Goal: Contribute content

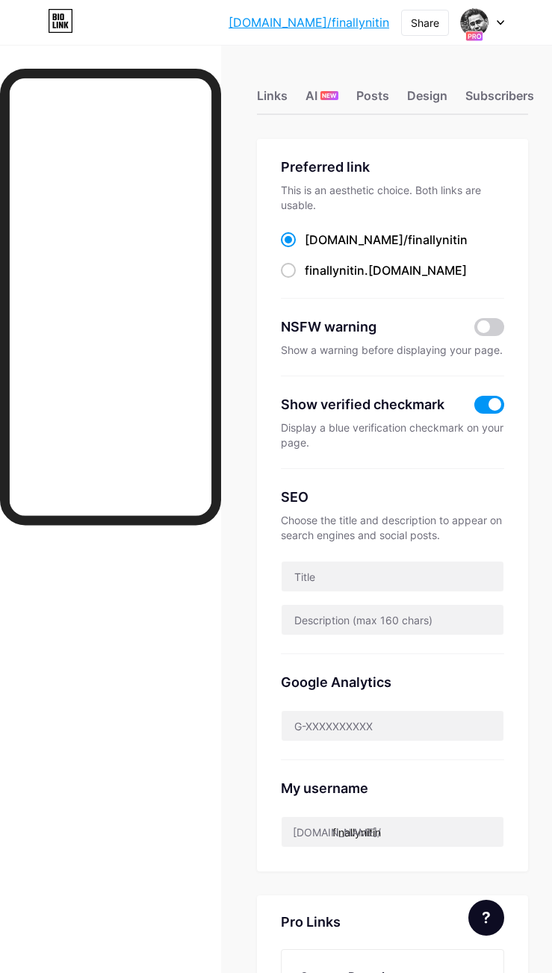
click at [441, 24] on icon at bounding box center [500, 22] width 7 height 5
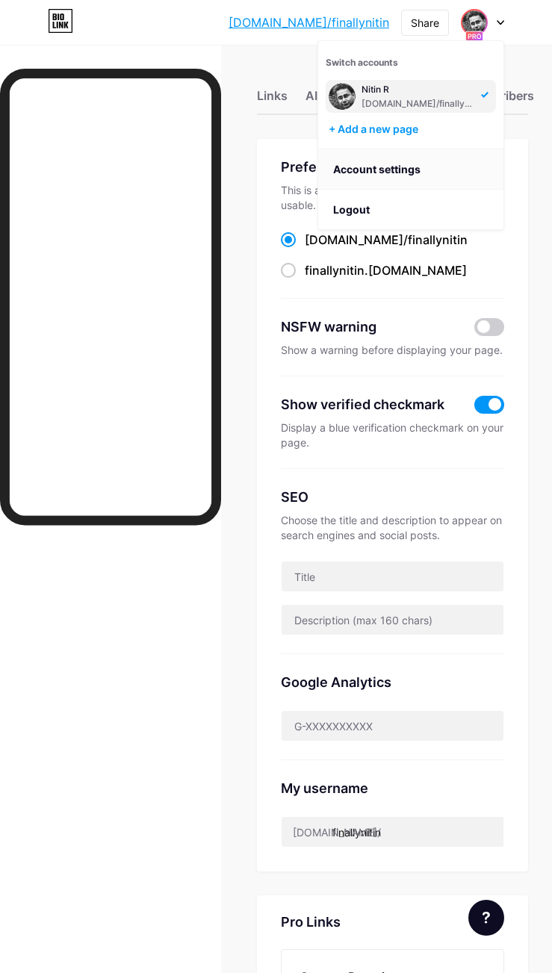
click at [379, 168] on link "Account settings" at bounding box center [410, 169] width 185 height 40
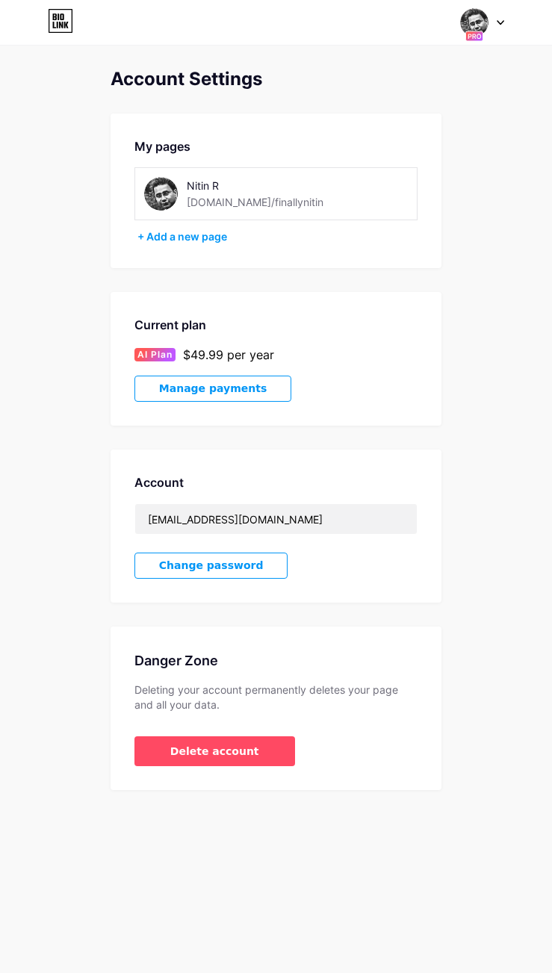
click at [223, 395] on button "Manage payments" at bounding box center [212, 389] width 157 height 26
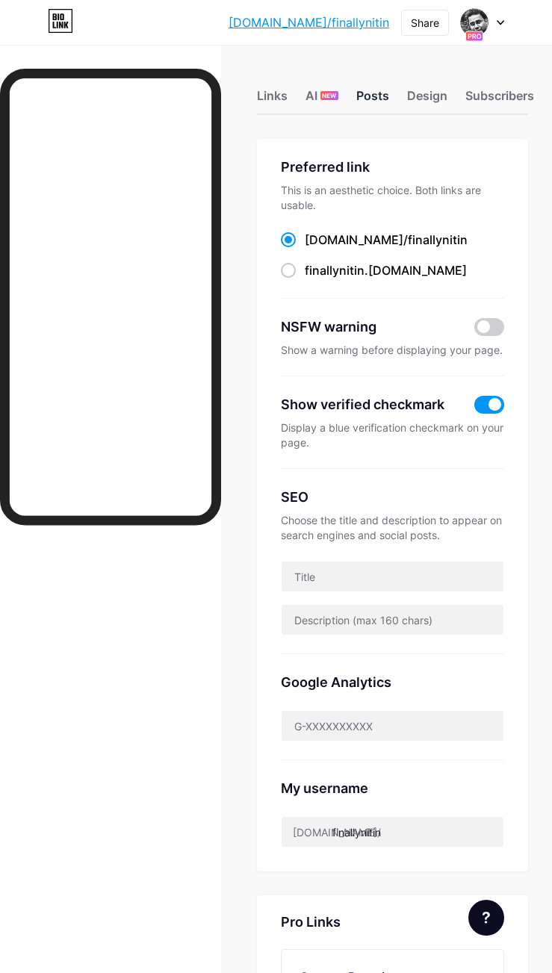
click at [365, 97] on div "Posts" at bounding box center [372, 100] width 33 height 27
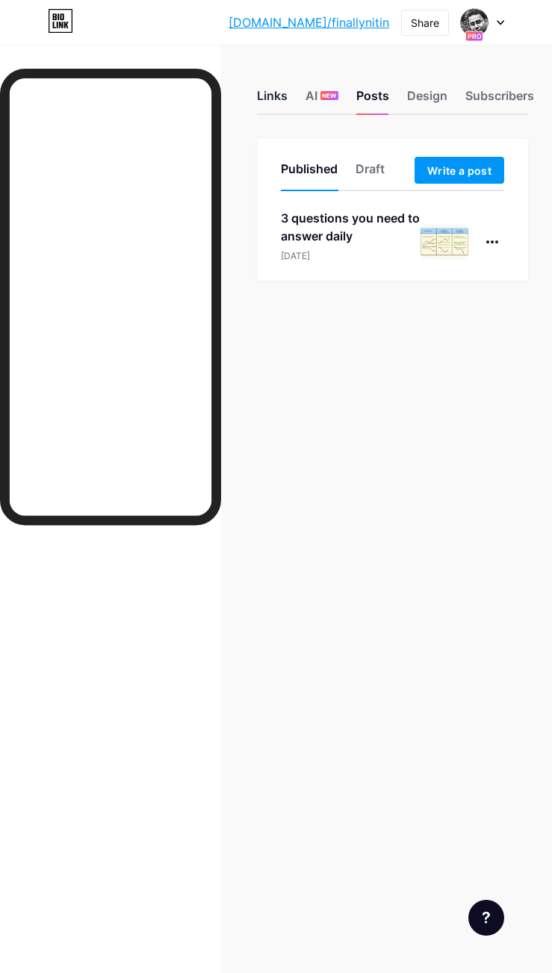
click at [278, 95] on div "Links" at bounding box center [272, 100] width 31 height 27
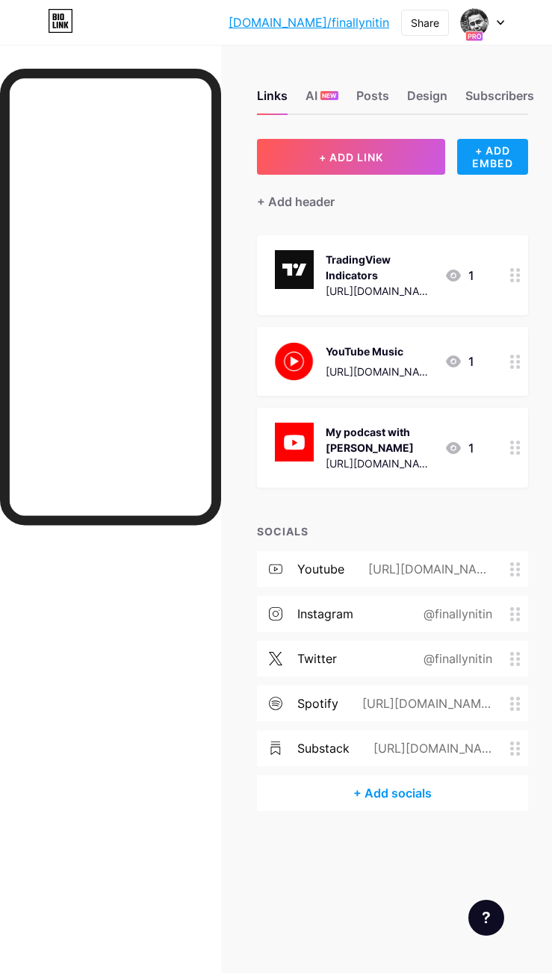
click at [499, 158] on div "+ ADD EMBED" at bounding box center [492, 157] width 71 height 36
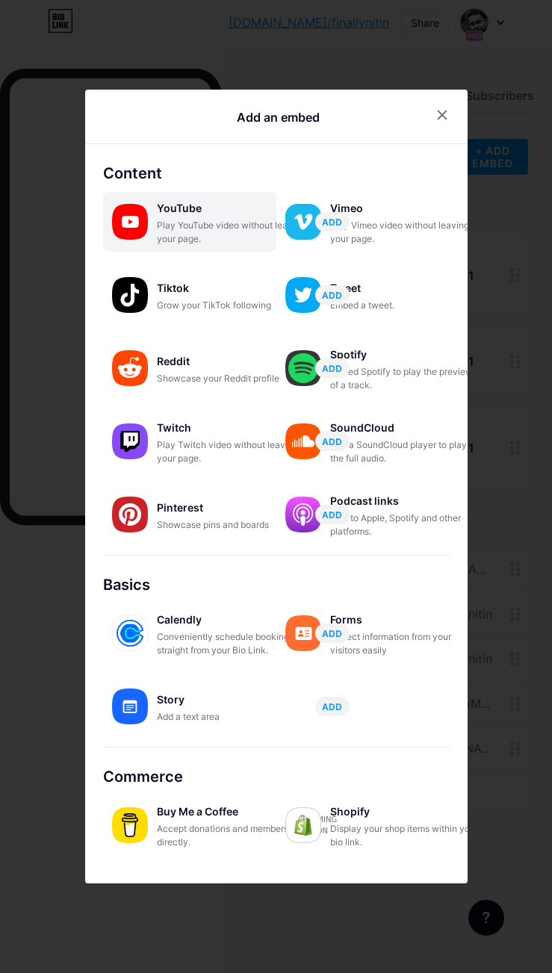
click at [194, 223] on div "Play YouTube video without leaving your page." at bounding box center [231, 232] width 149 height 27
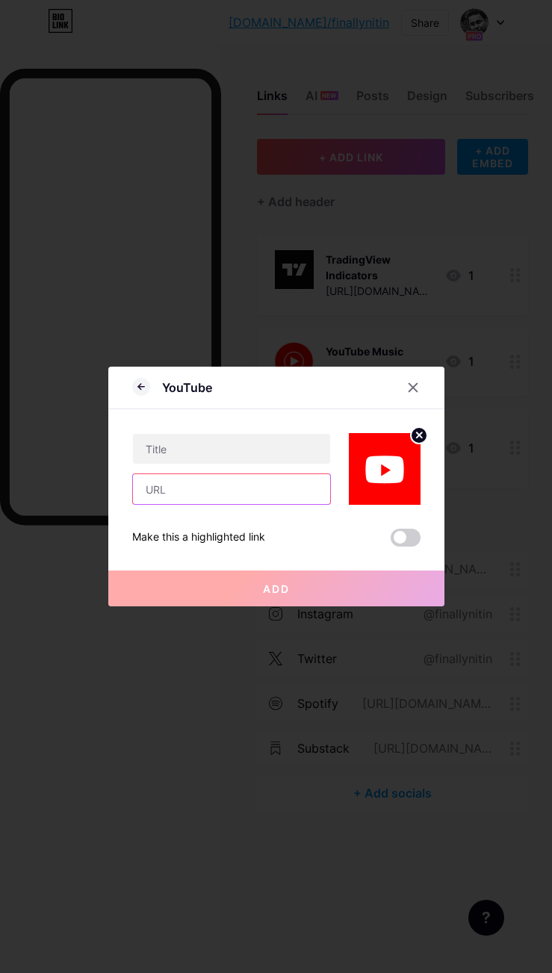
click at [201, 479] on input "text" at bounding box center [231, 489] width 197 height 30
paste input "[URL][DOMAIN_NAME]"
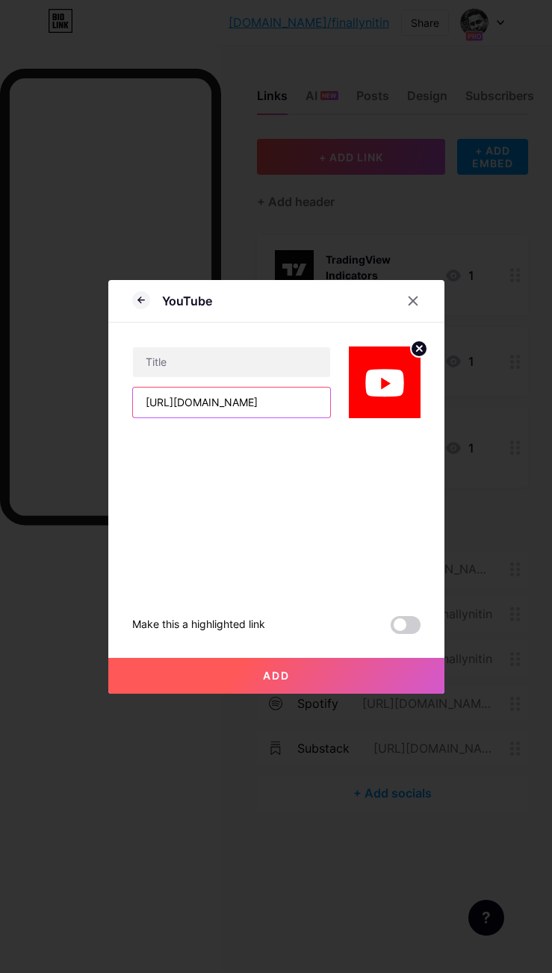
scroll to position [0, 80]
type input "[URL][DOMAIN_NAME]"
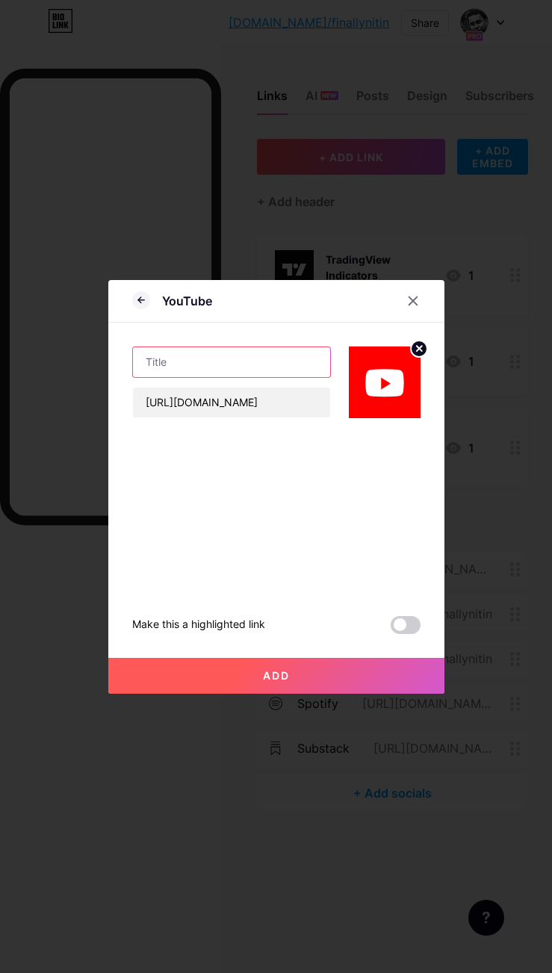
scroll to position [0, 0]
click at [226, 364] on input "text" at bounding box center [231, 362] width 197 height 30
type input "Podcast with [PERSON_NAME]"
click at [263, 677] on span "Add" at bounding box center [276, 675] width 27 height 13
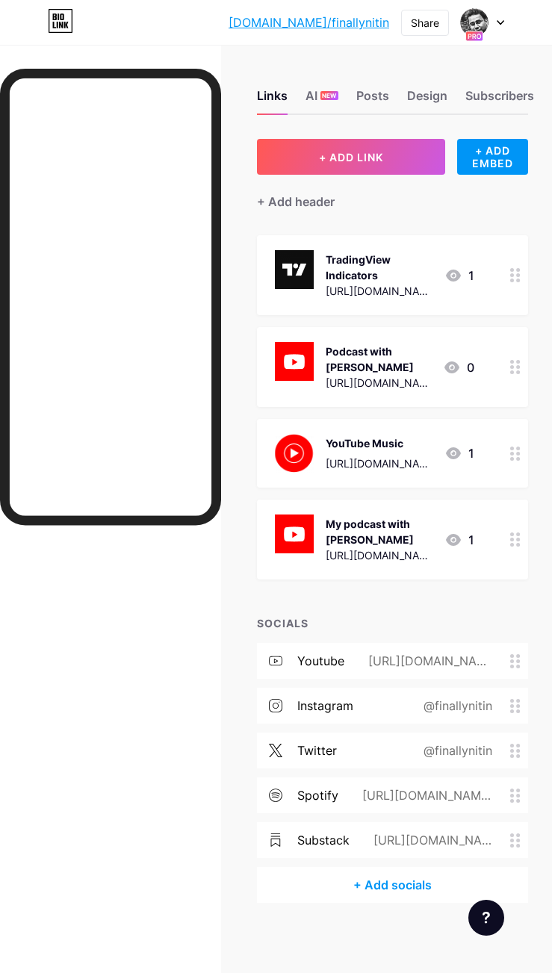
scroll to position [4, 0]
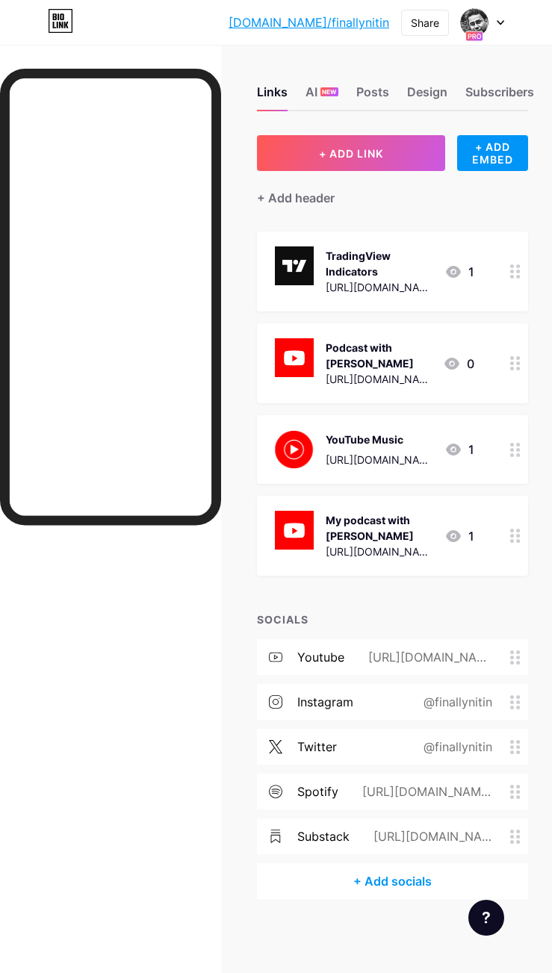
drag, startPoint x: 145, startPoint y: 683, endPoint x: 166, endPoint y: 539, distance: 144.9
click at [155, 647] on div at bounding box center [110, 543] width 221 height 949
click at [517, 535] on circle at bounding box center [518, 536] width 4 height 4
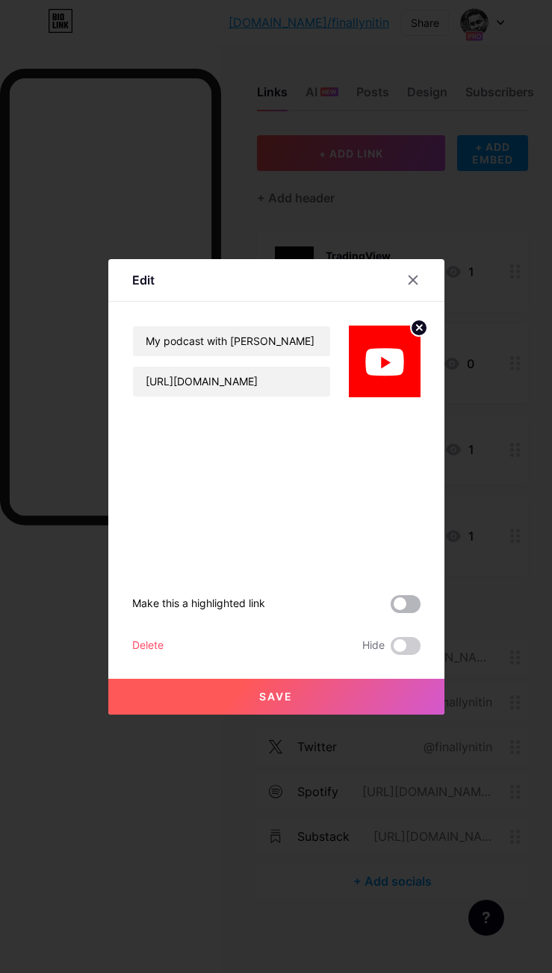
click at [414, 600] on span at bounding box center [406, 604] width 30 height 18
click at [391, 608] on input "checkbox" at bounding box center [391, 608] width 0 height 0
click at [346, 694] on button "Save" at bounding box center [276, 697] width 336 height 36
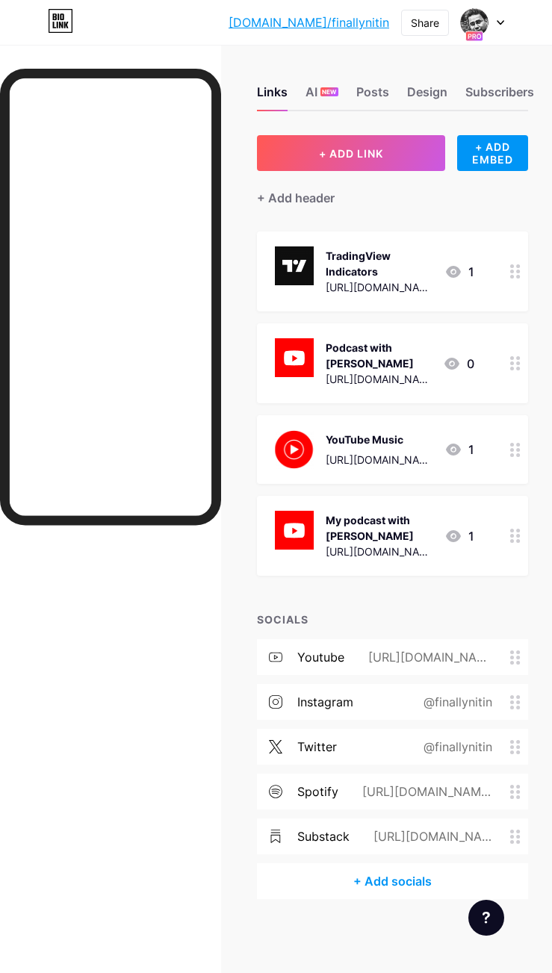
scroll to position [0, 0]
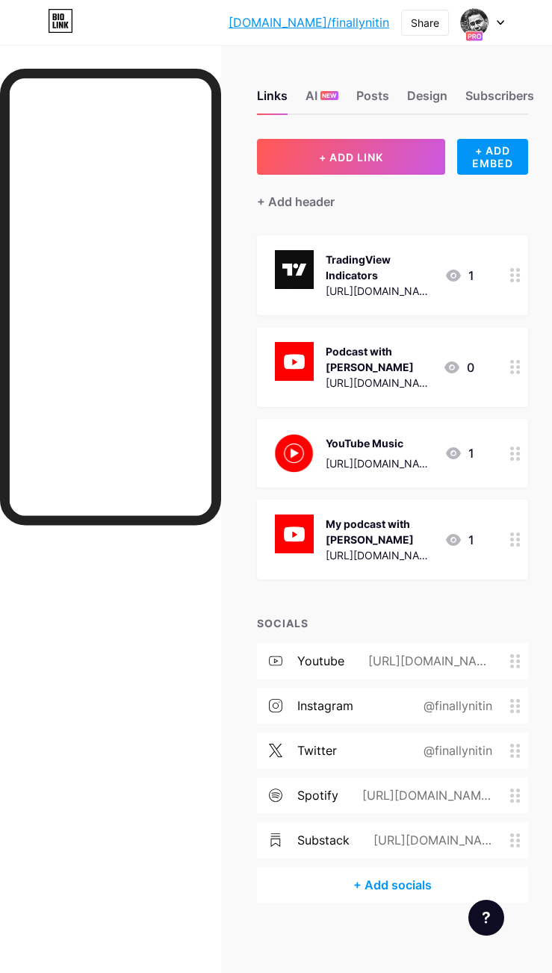
click at [119, 609] on div at bounding box center [110, 543] width 221 height 949
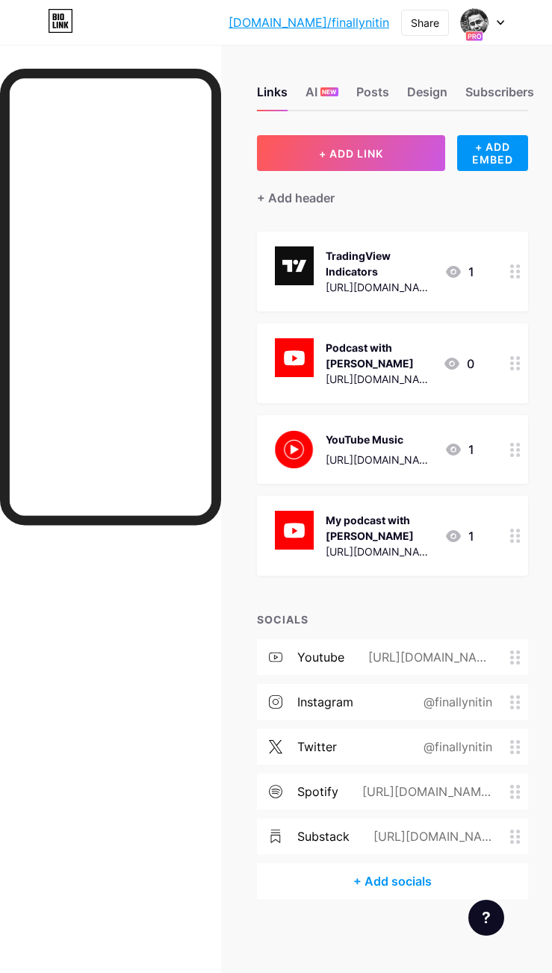
click at [512, 367] on circle at bounding box center [512, 369] width 4 height 4
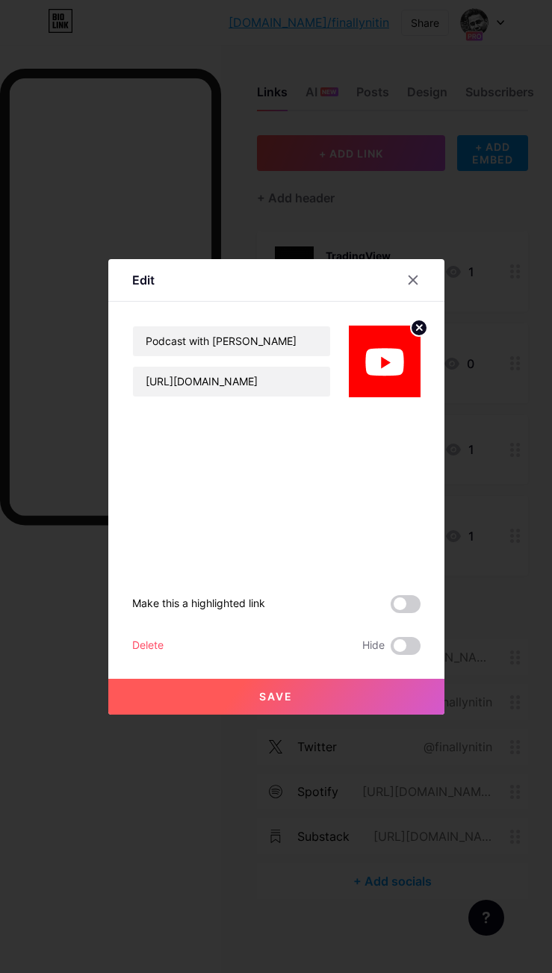
click at [151, 644] on div "Delete" at bounding box center [147, 646] width 31 height 18
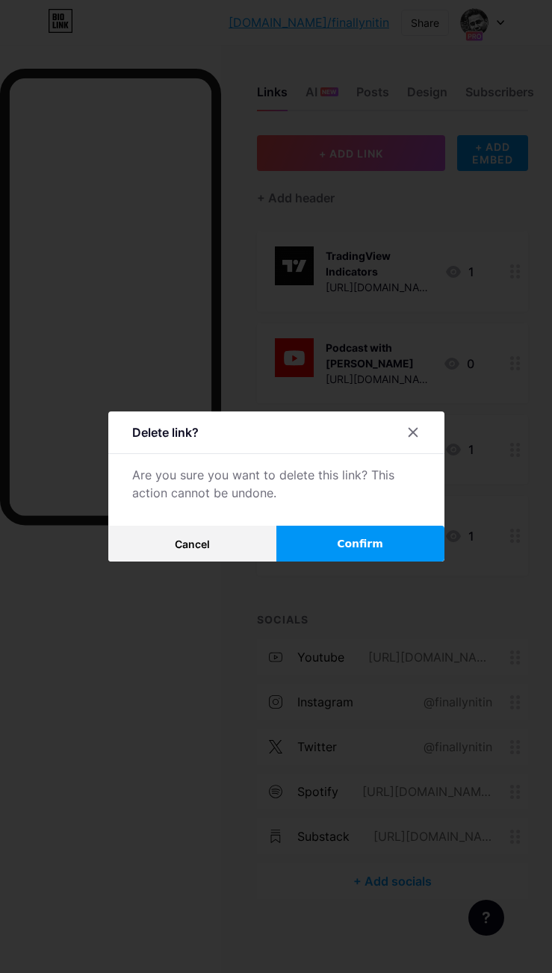
click at [352, 532] on button "Confirm" at bounding box center [360, 544] width 168 height 36
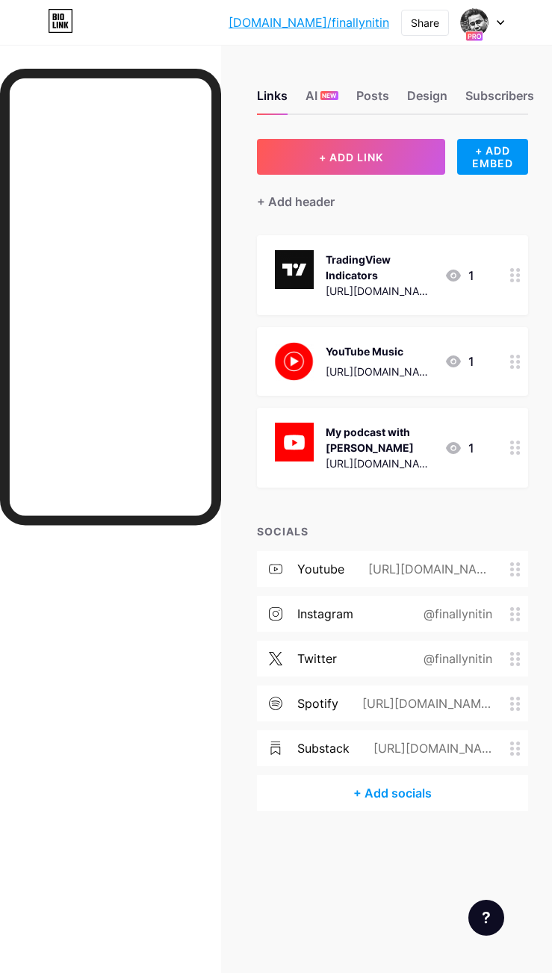
scroll to position [0, 0]
click at [437, 104] on div "Design" at bounding box center [427, 100] width 40 height 27
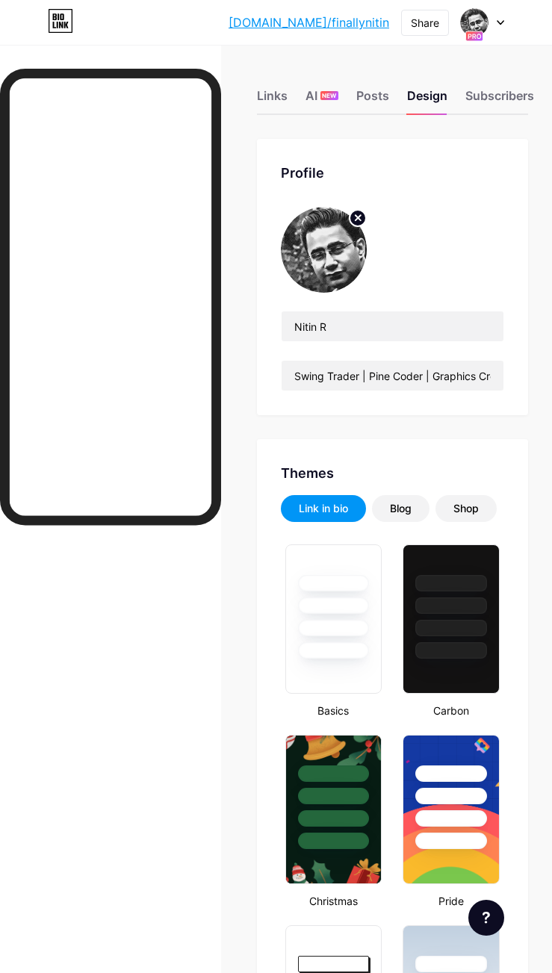
type input "#ffffff"
type input "#000000"
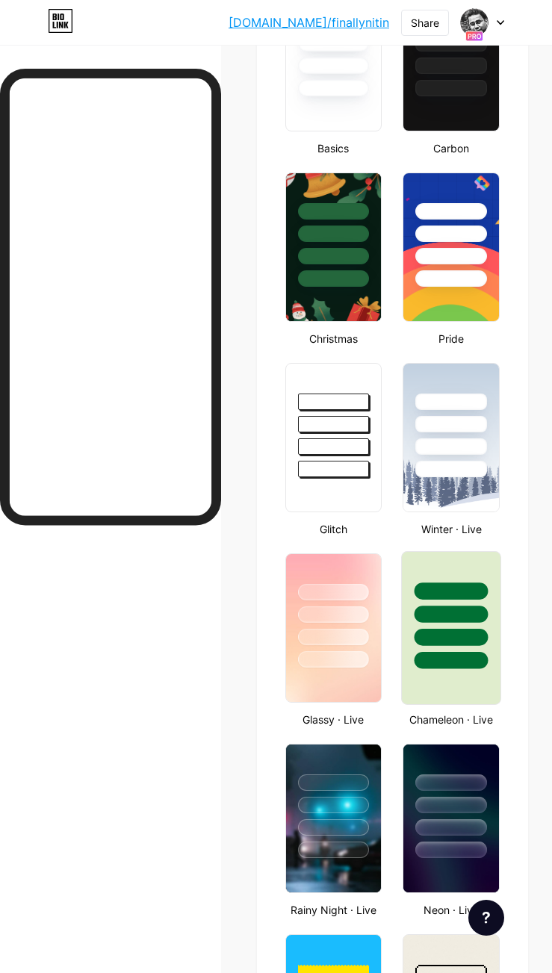
scroll to position [716, 0]
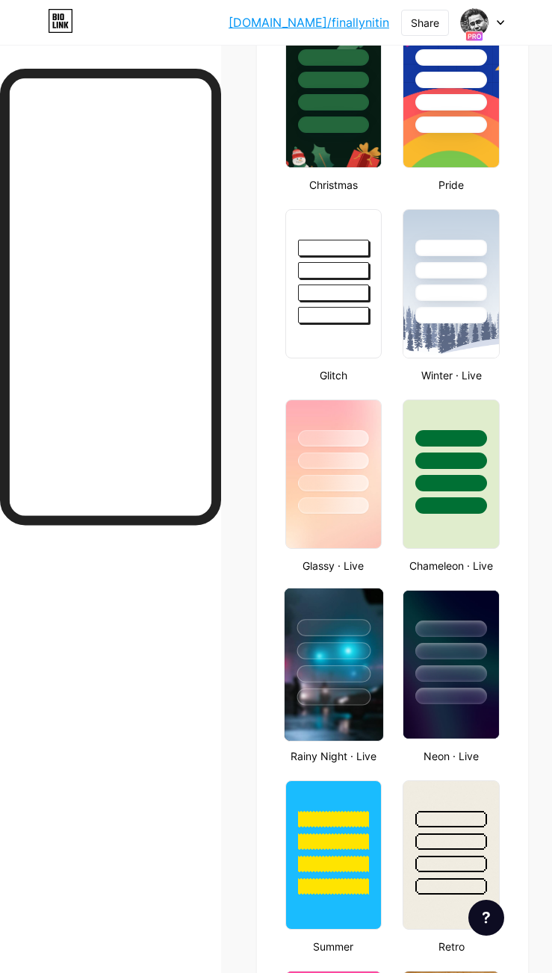
click at [327, 653] on div at bounding box center [333, 650] width 74 height 17
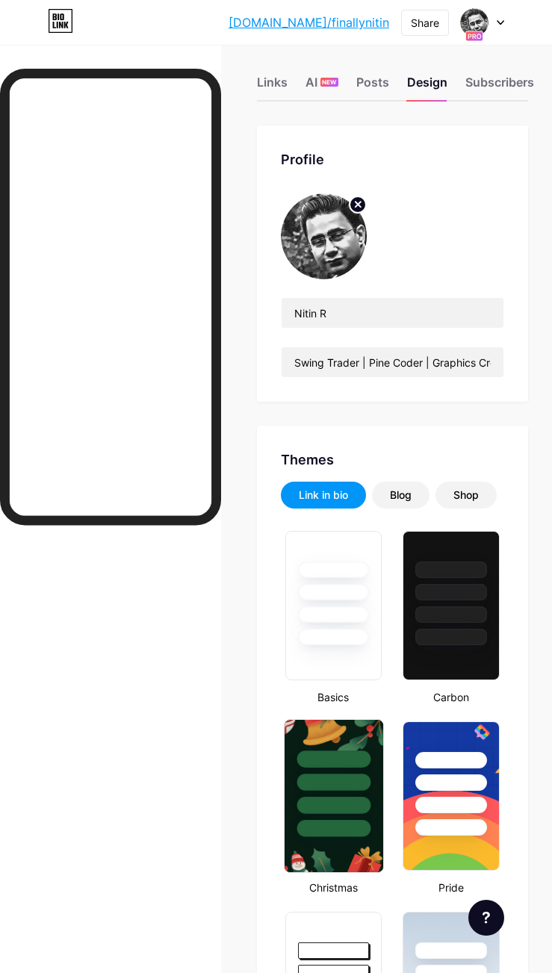
scroll to position [0, 0]
